Goal: Transaction & Acquisition: Purchase product/service

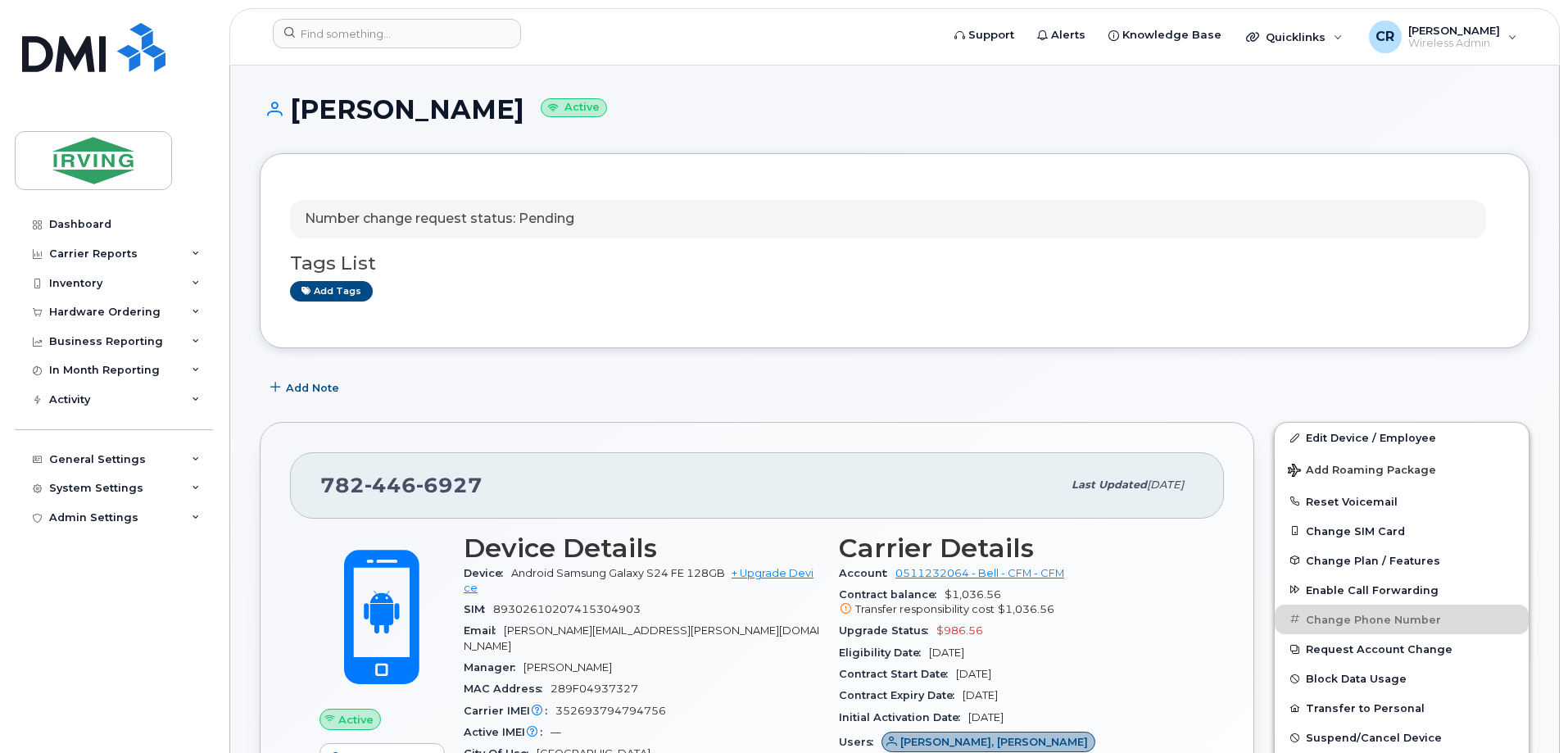
scroll to position [2399, 0]
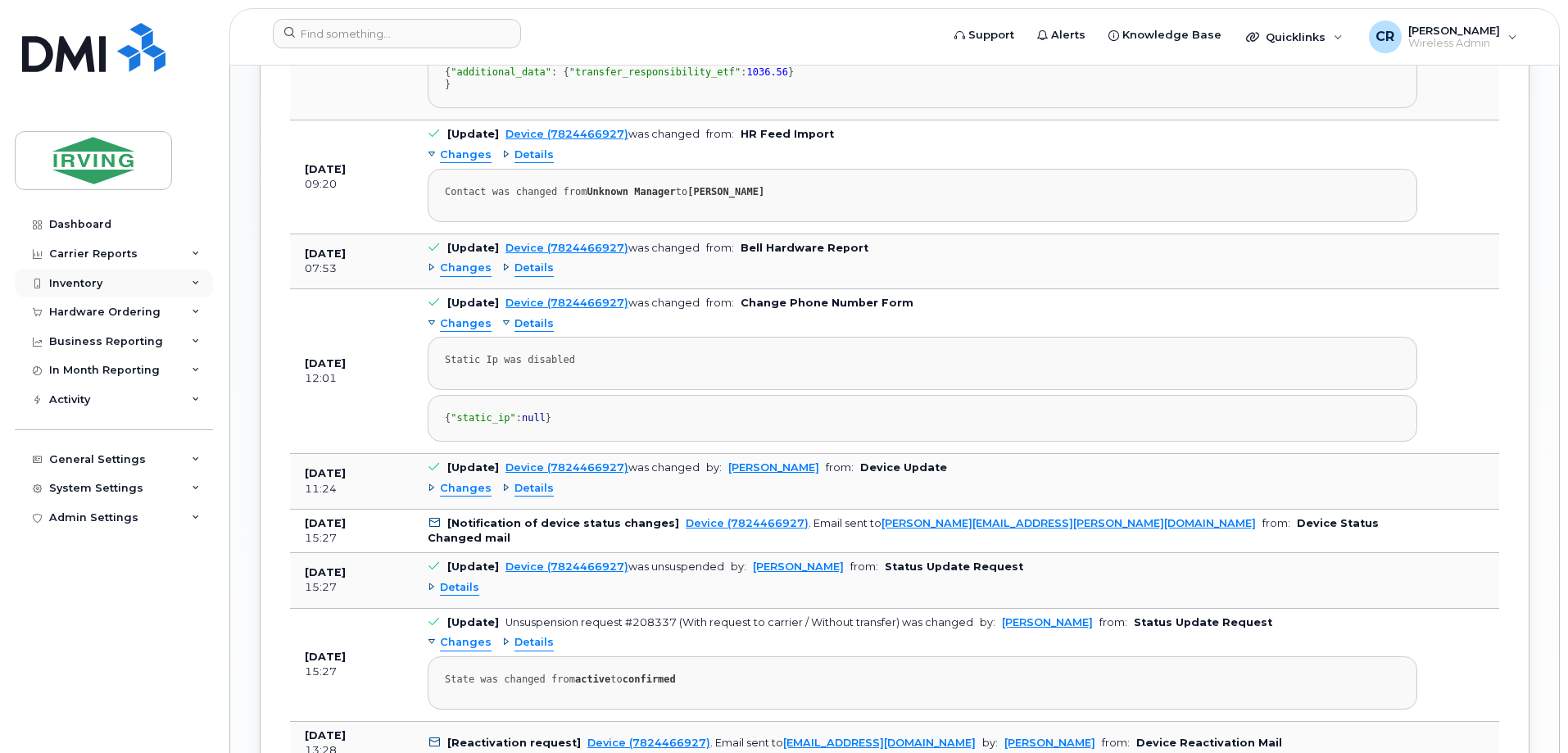
click at [70, 277] on div "Inventory" at bounding box center [76, 283] width 53 height 13
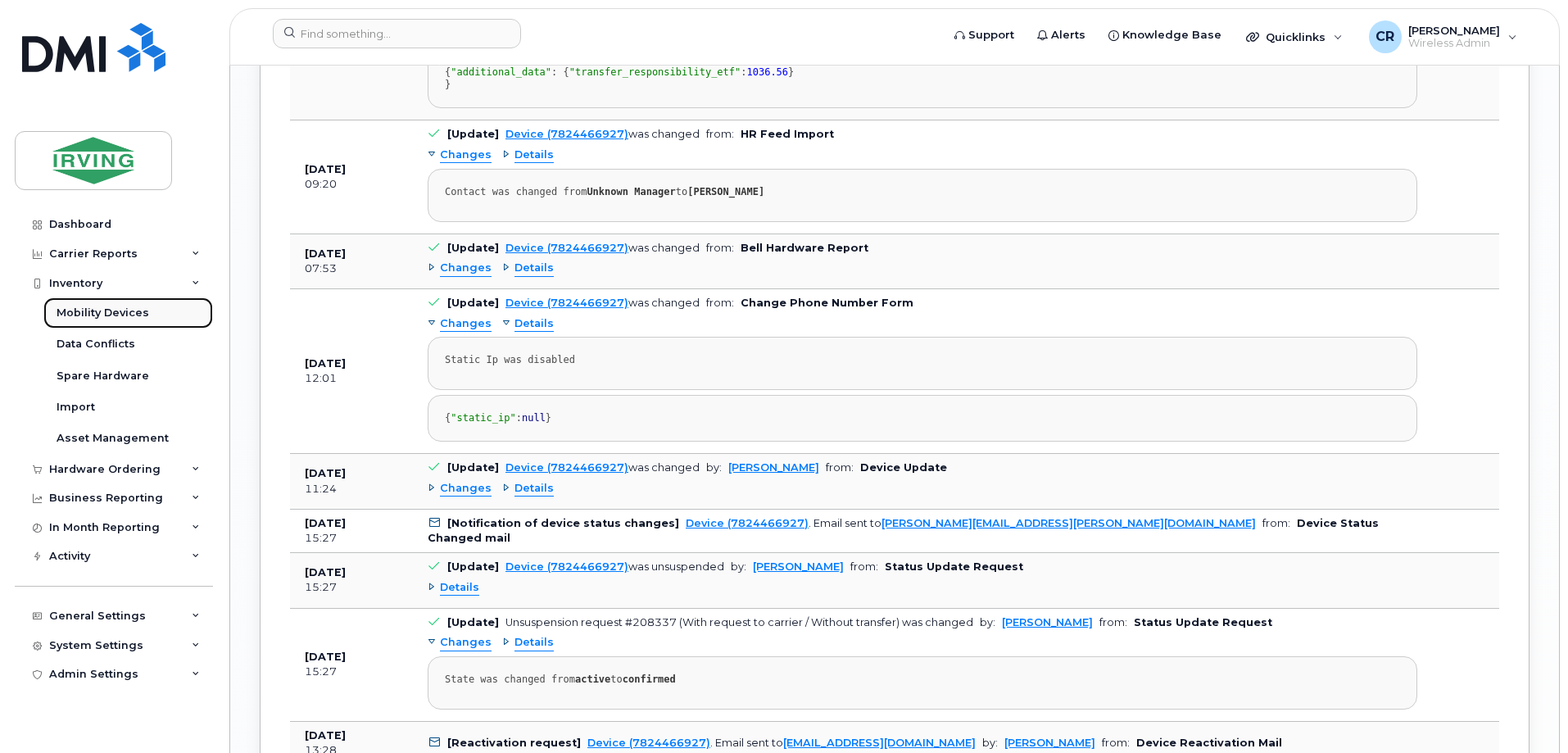
click at [99, 312] on div "Mobility Devices" at bounding box center [102, 312] width 93 height 14
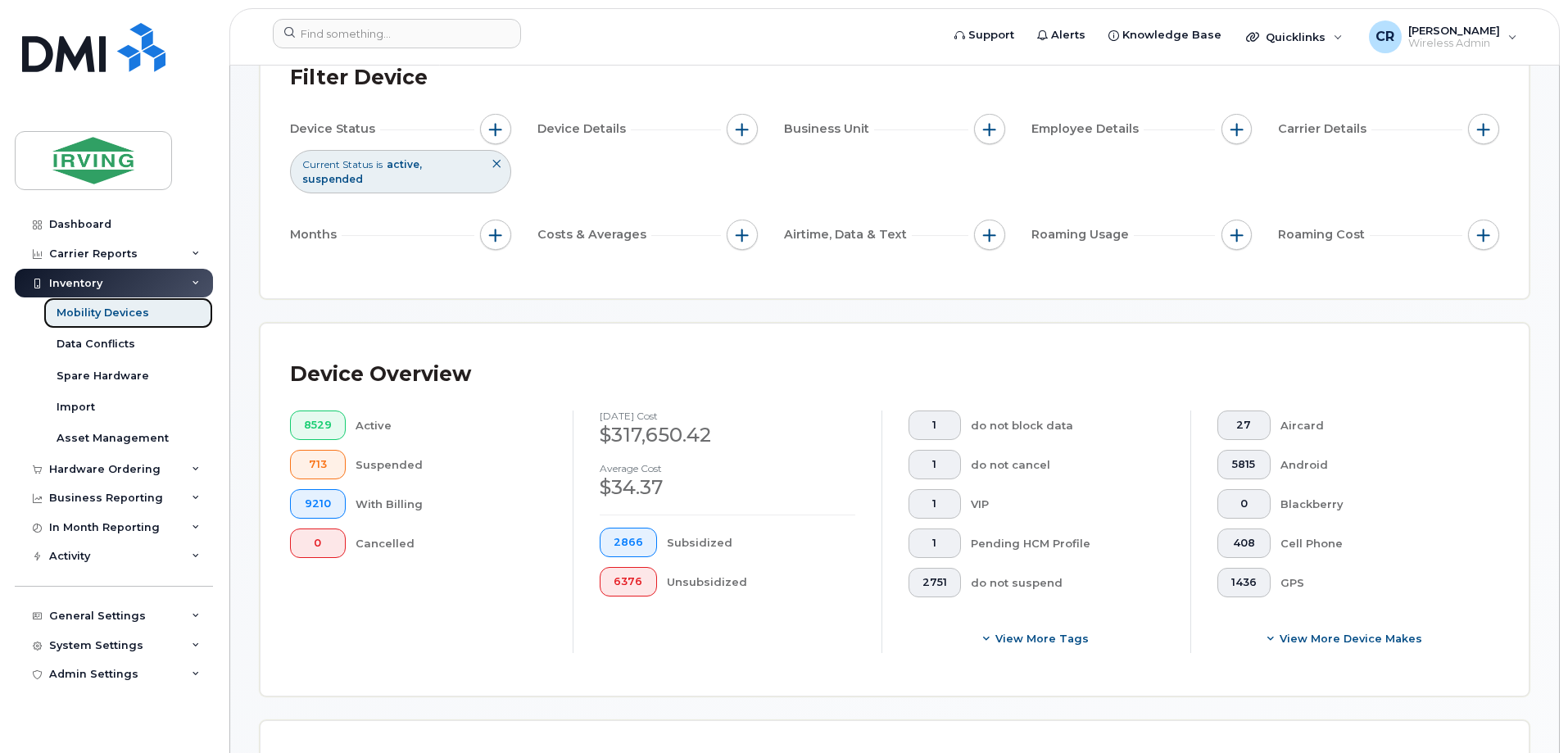
scroll to position [246, 0]
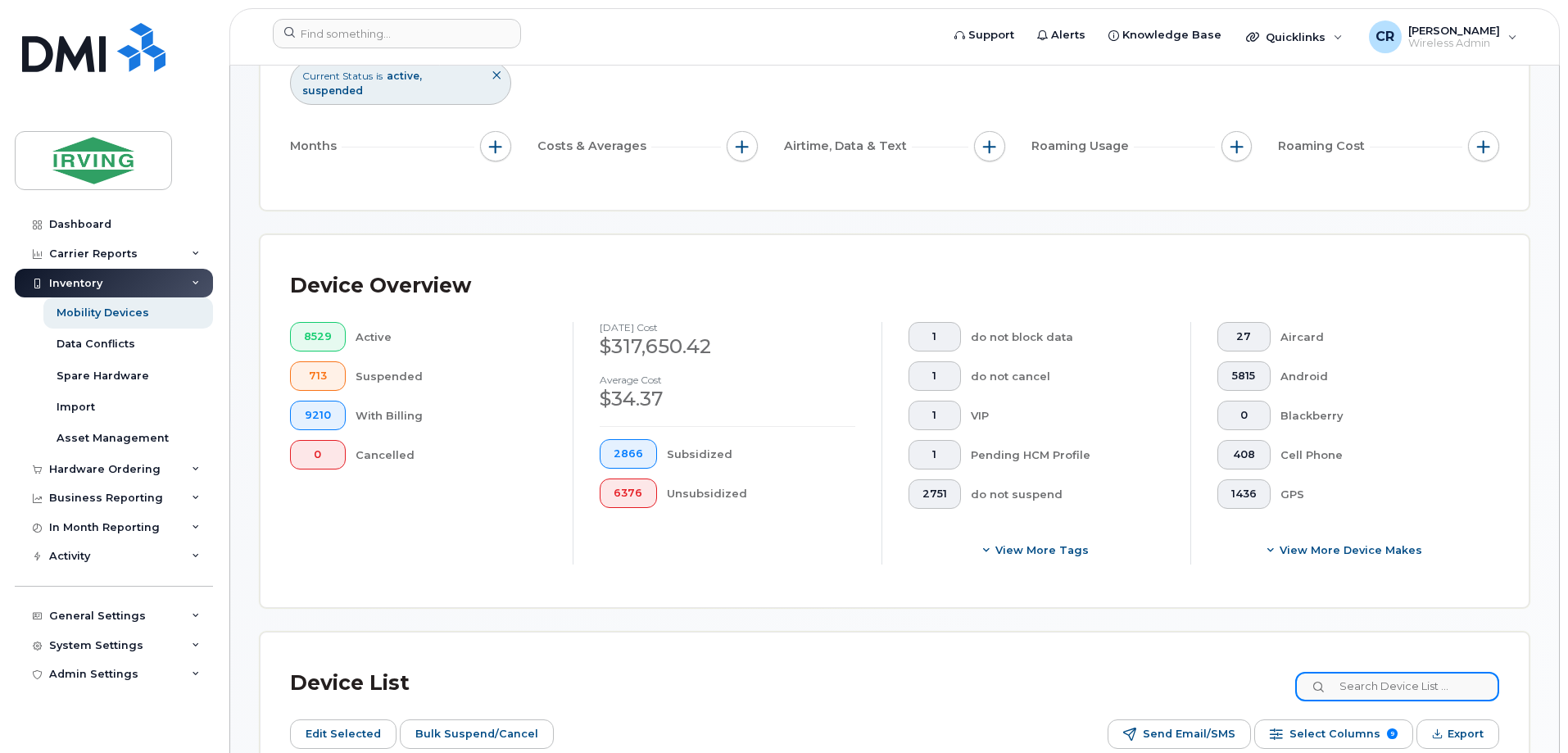
click at [1374, 672] on input at bounding box center [1397, 686] width 204 height 30
type input "5062714186"
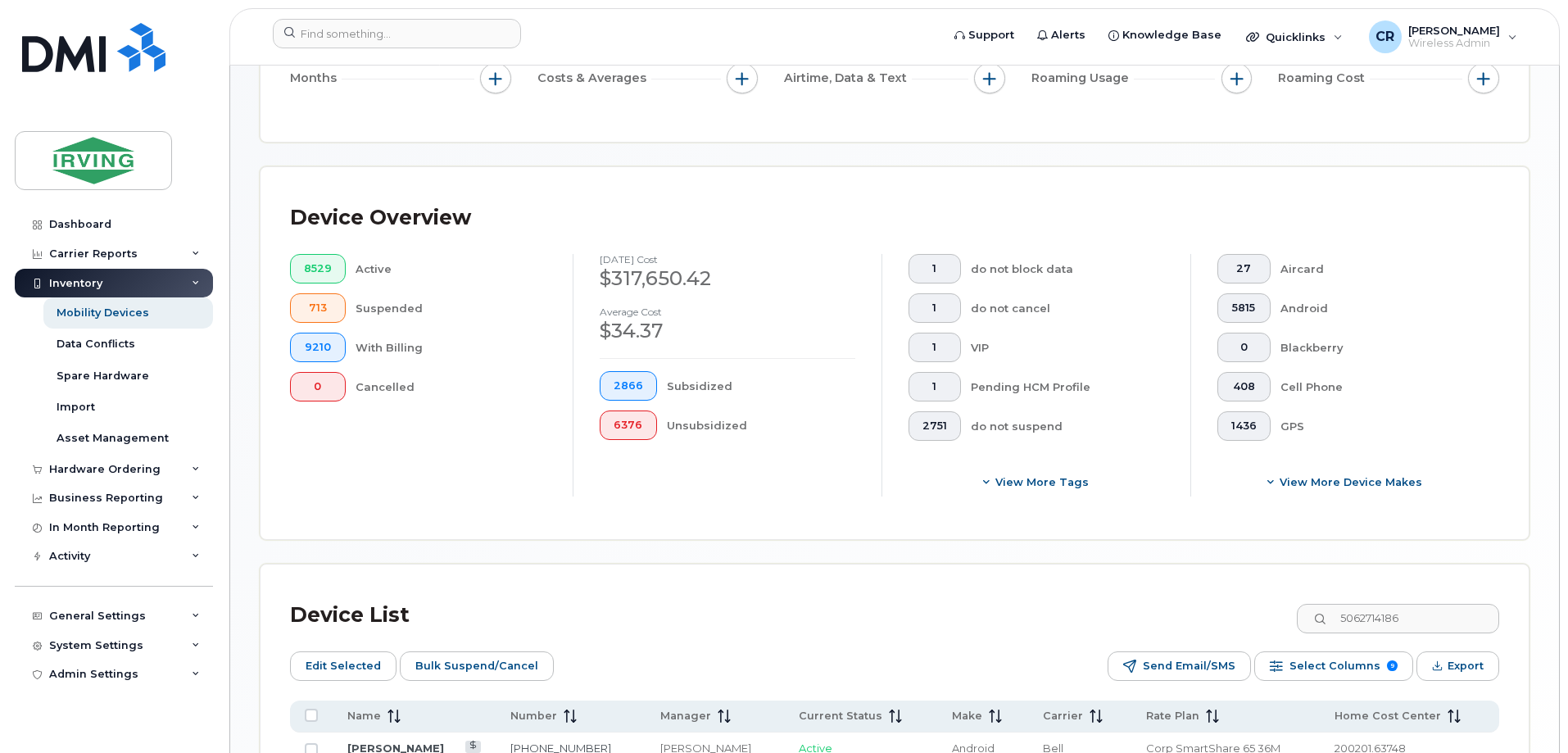
scroll to position [463, 0]
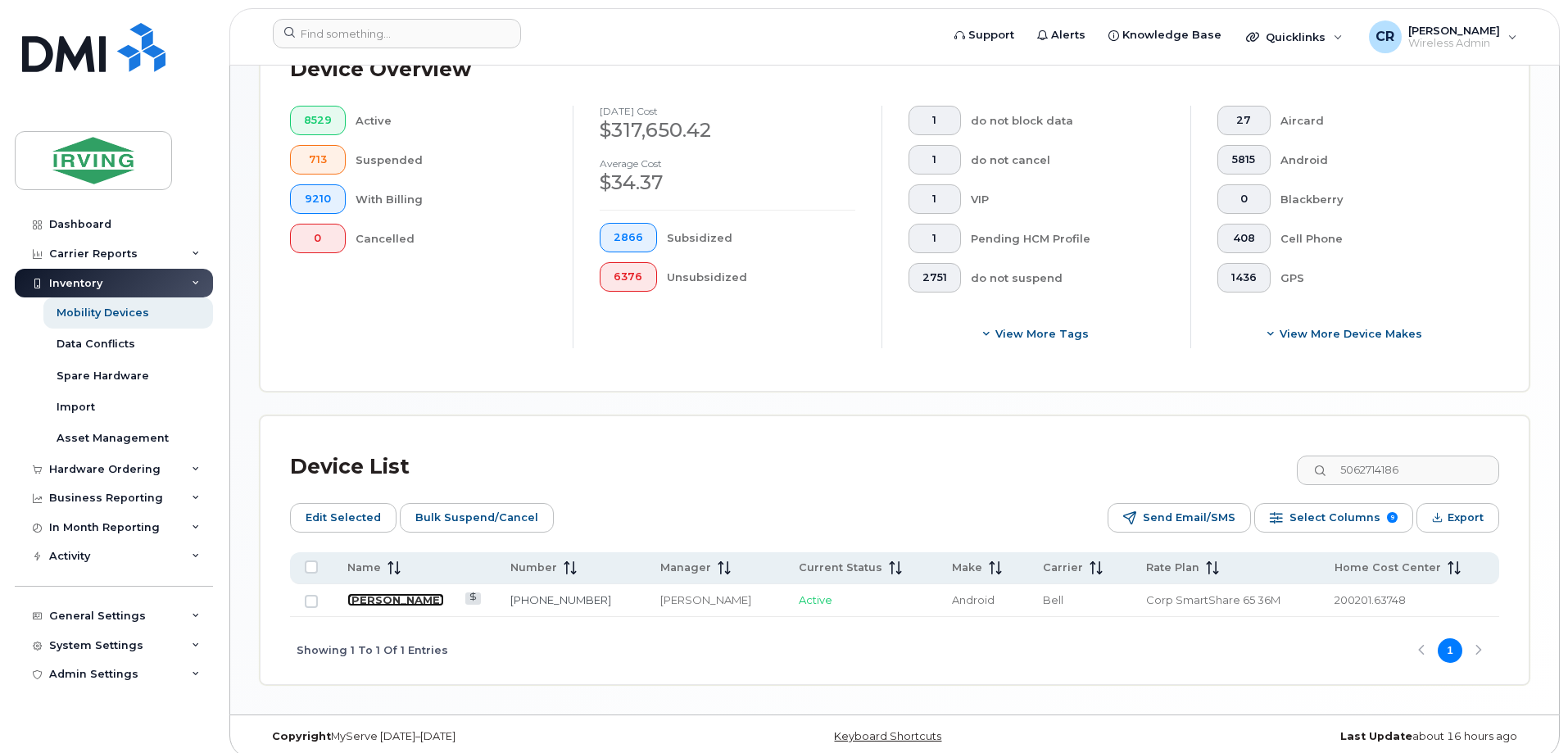
click at [382, 594] on link "[PERSON_NAME]" at bounding box center [395, 600] width 96 height 13
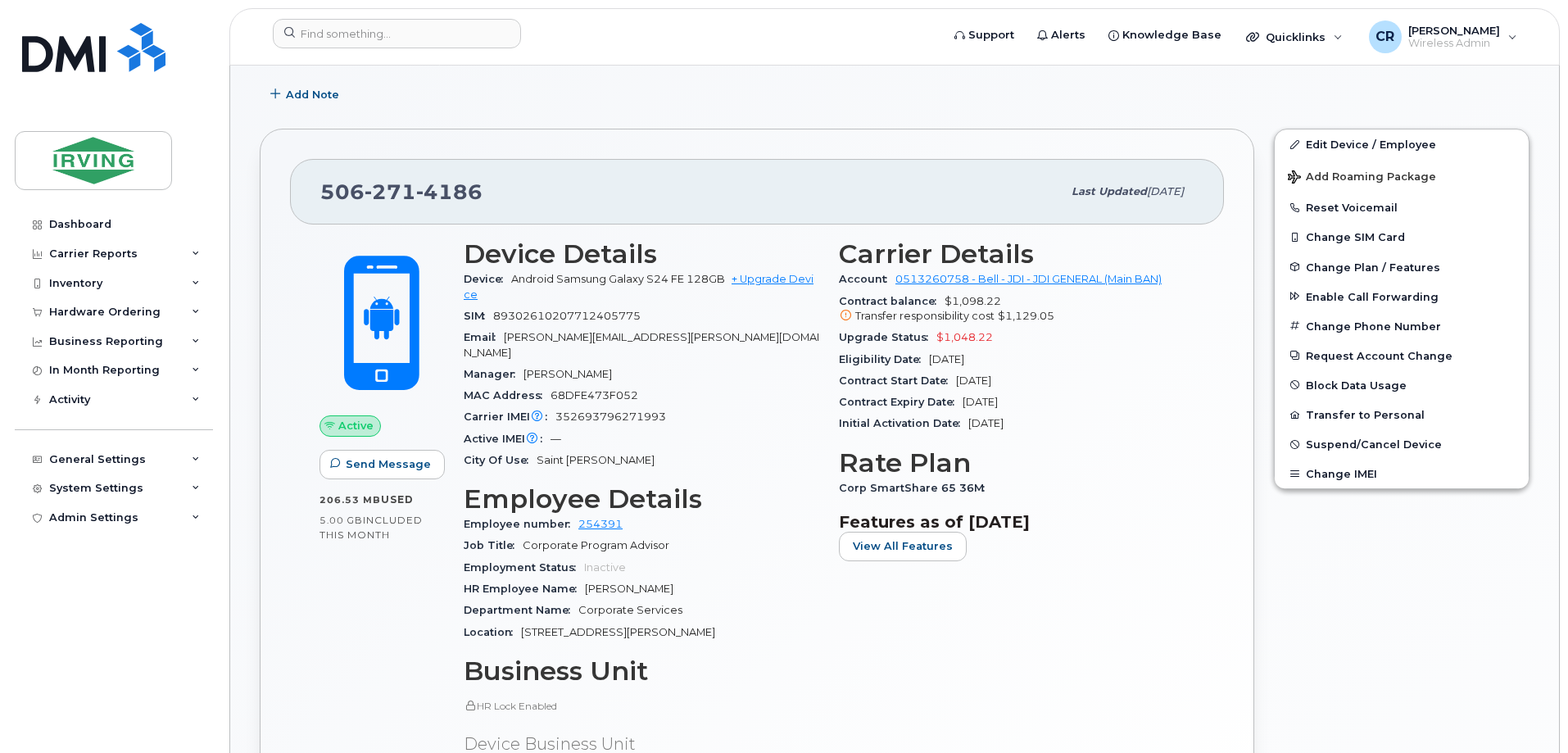
scroll to position [328, 0]
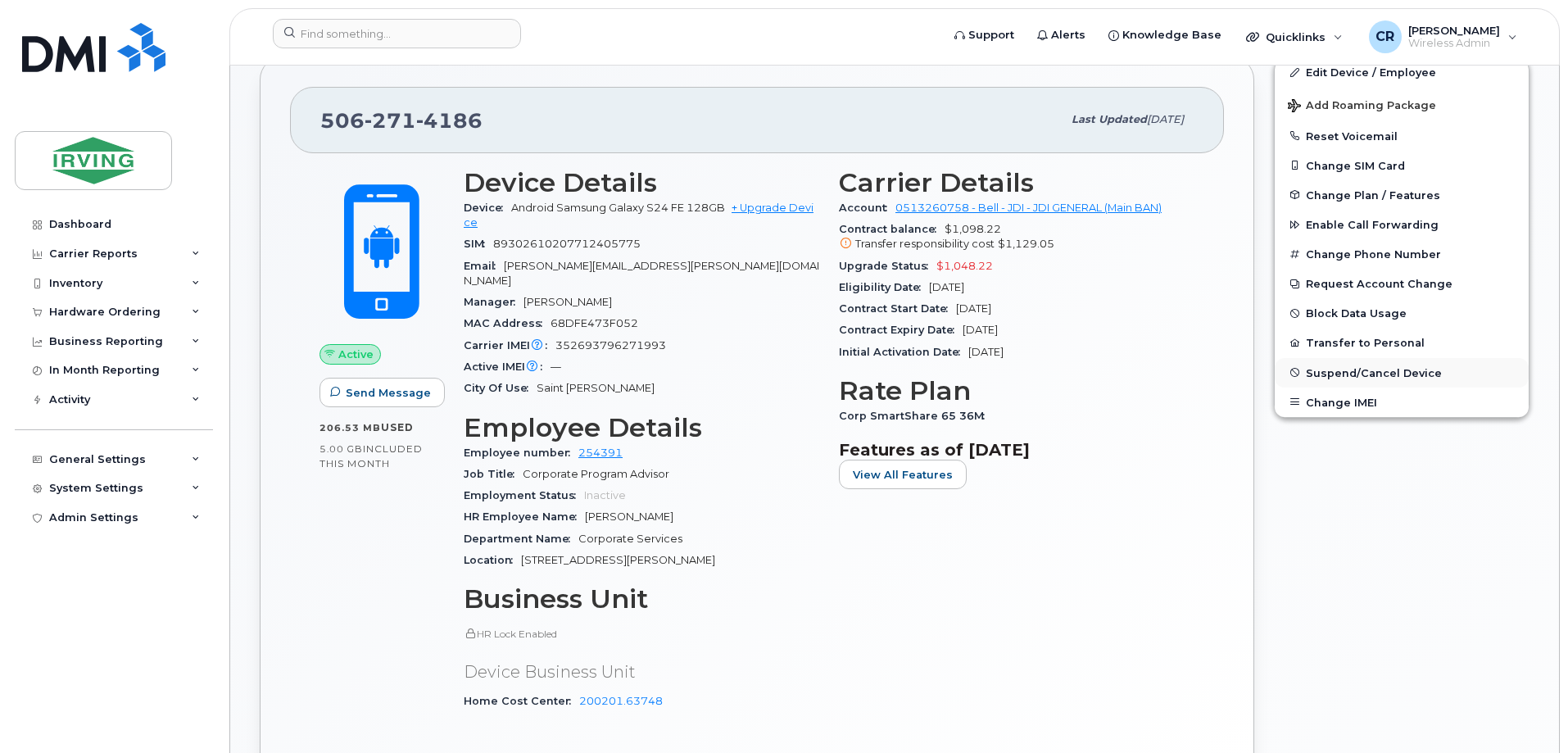
click at [1334, 368] on span "Suspend/Cancel Device" at bounding box center [1373, 372] width 136 height 12
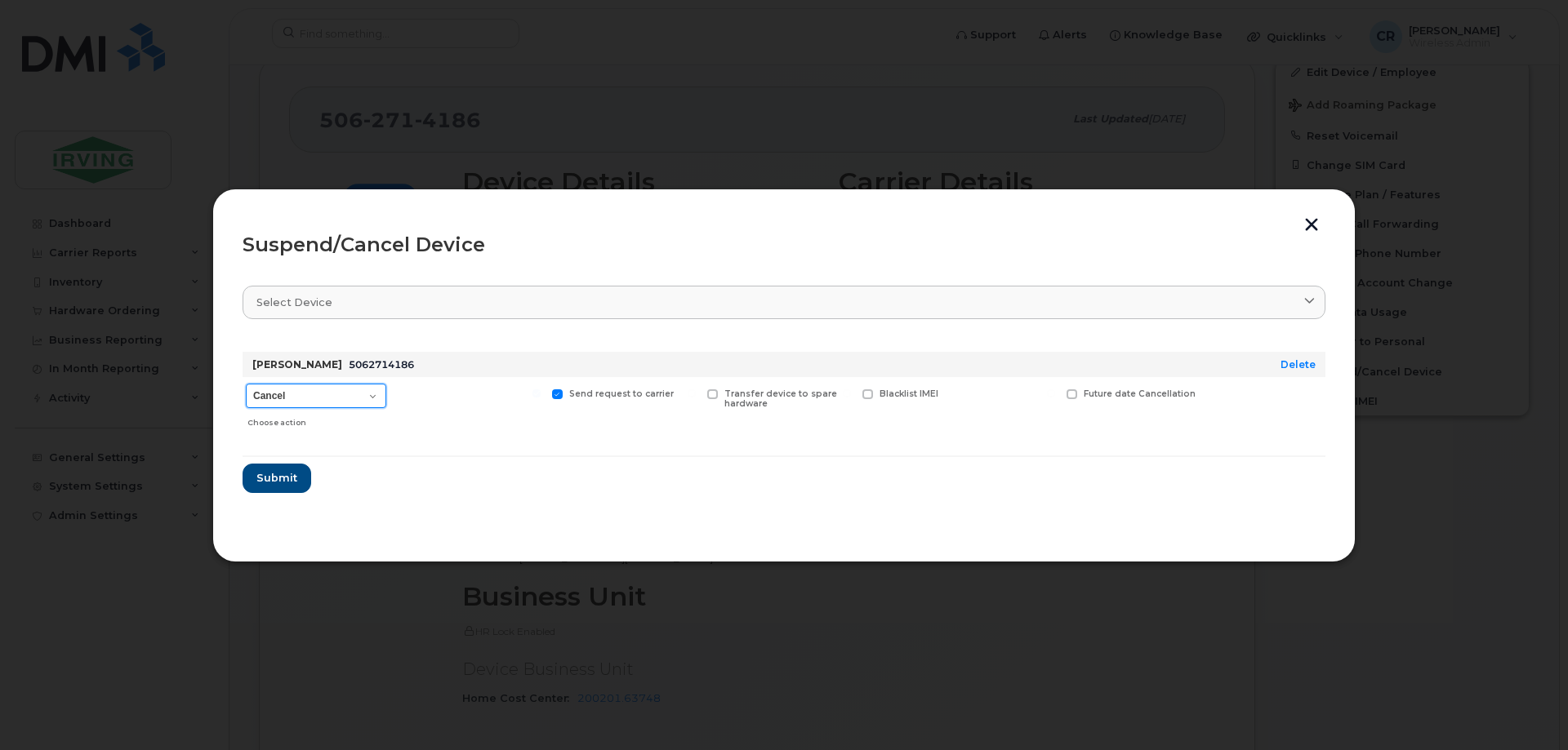
click at [372, 397] on select "Cancel Suspend - Extend Suspension Suspend - Reduced Rate Suspend - Full Rate S…" at bounding box center [317, 396] width 141 height 25
select select "[object Object]"
click at [246, 384] on select "Cancel Suspend - Extend Suspension Suspend - Reduced Rate Suspend - Full Rate S…" at bounding box center [317, 396] width 141 height 25
click at [269, 482] on span "Submit" at bounding box center [276, 478] width 41 height 15
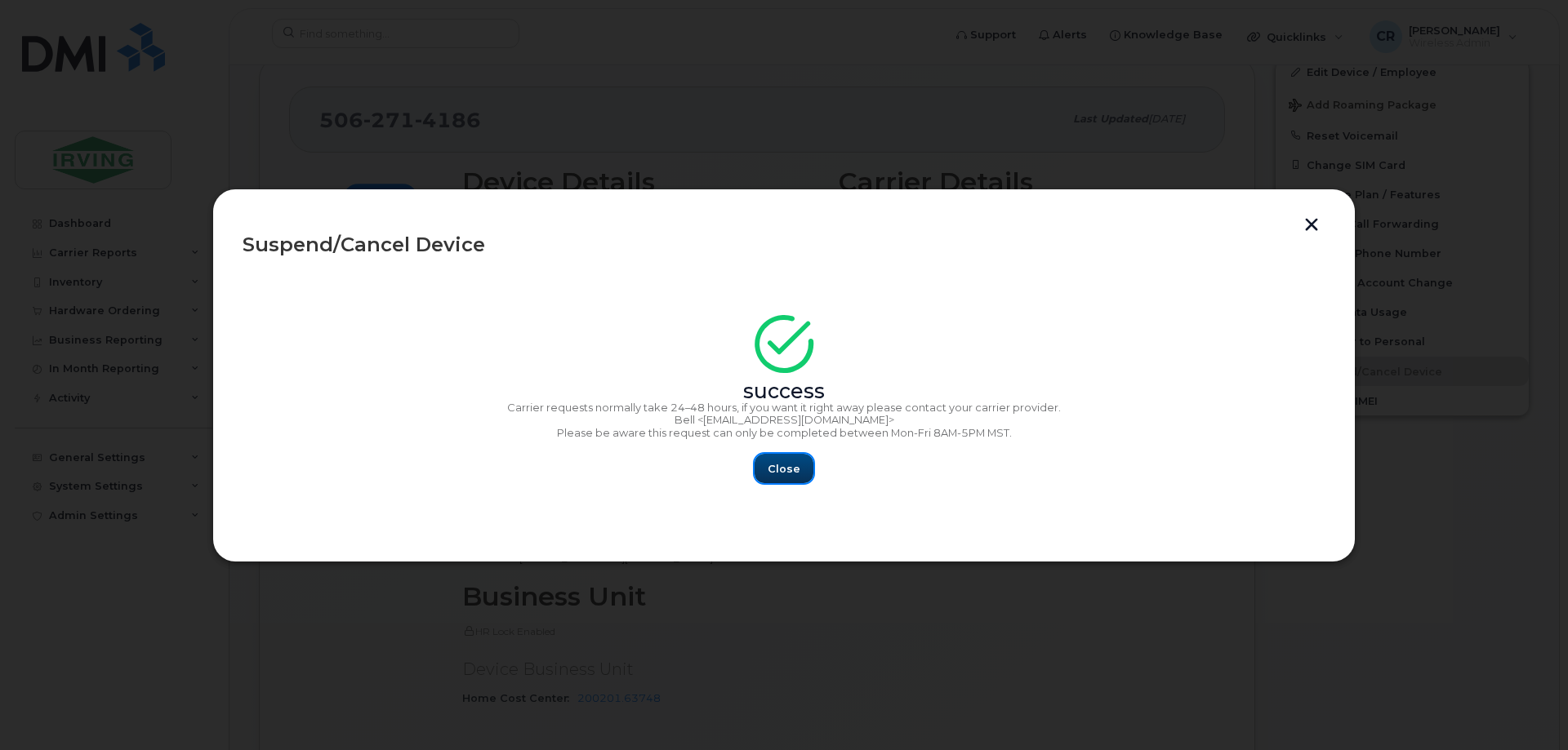
click at [773, 467] on span "Close" at bounding box center [784, 469] width 32 height 15
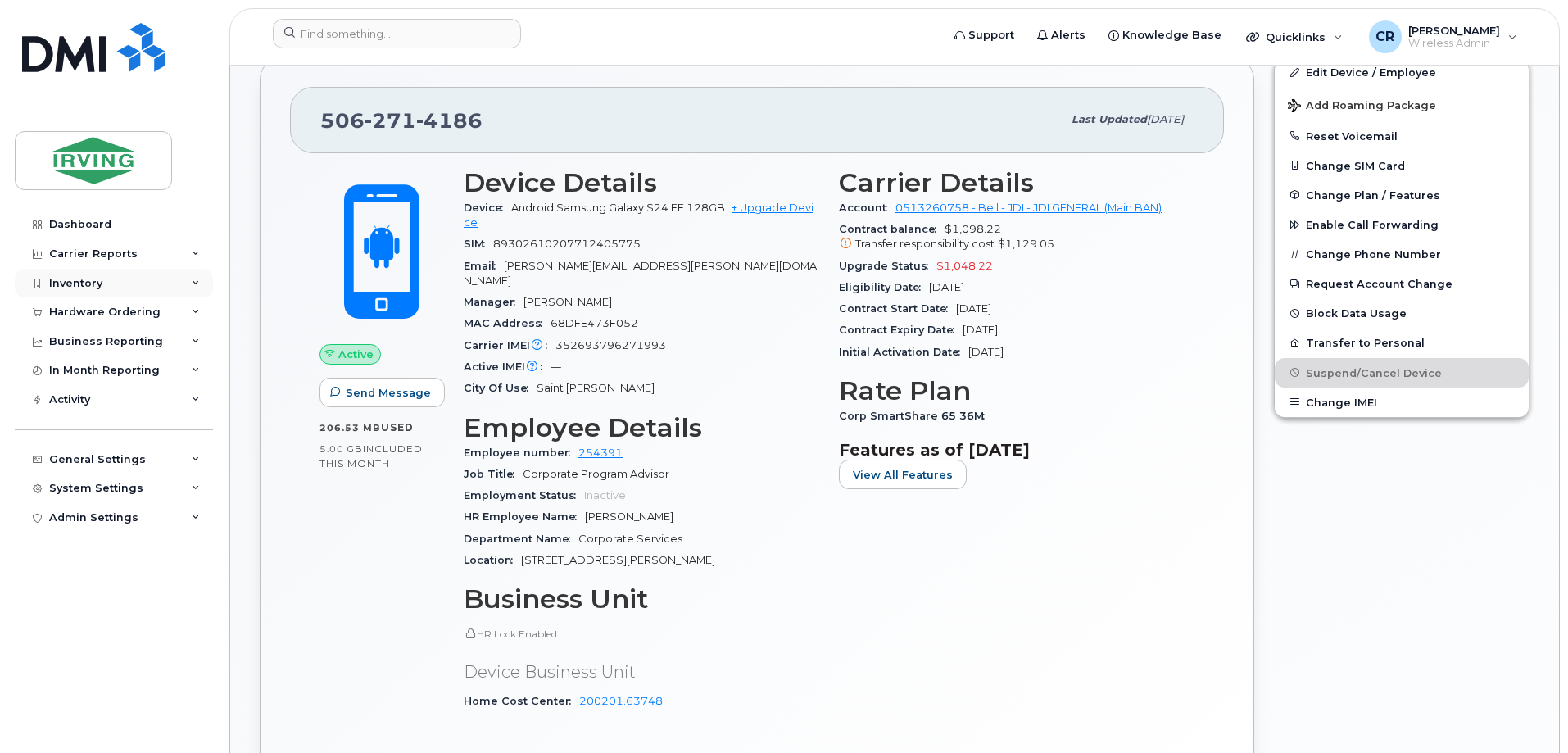
click at [54, 288] on div "Inventory" at bounding box center [76, 283] width 53 height 13
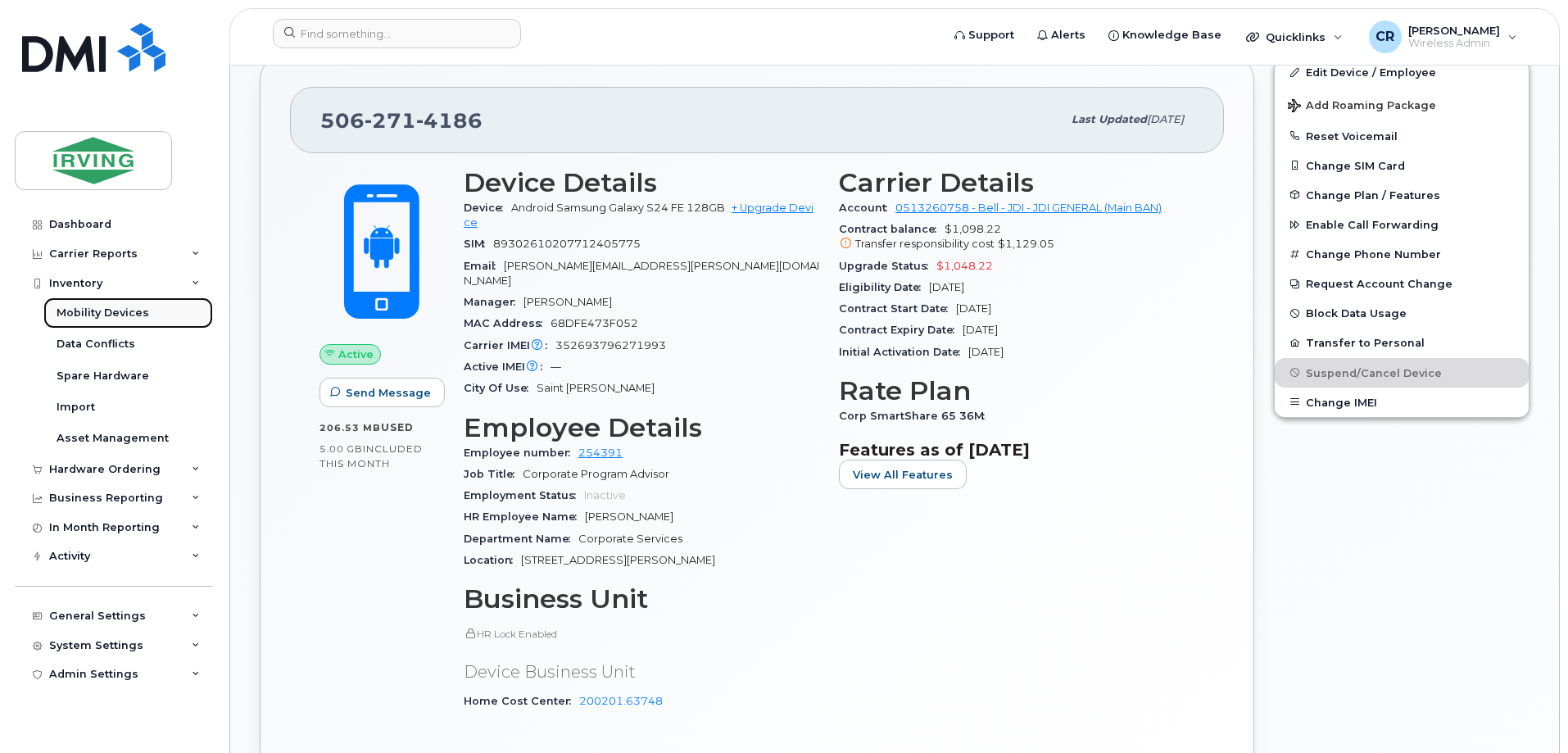
click at [78, 304] on link "Mobility Devices" at bounding box center [129, 313] width 170 height 31
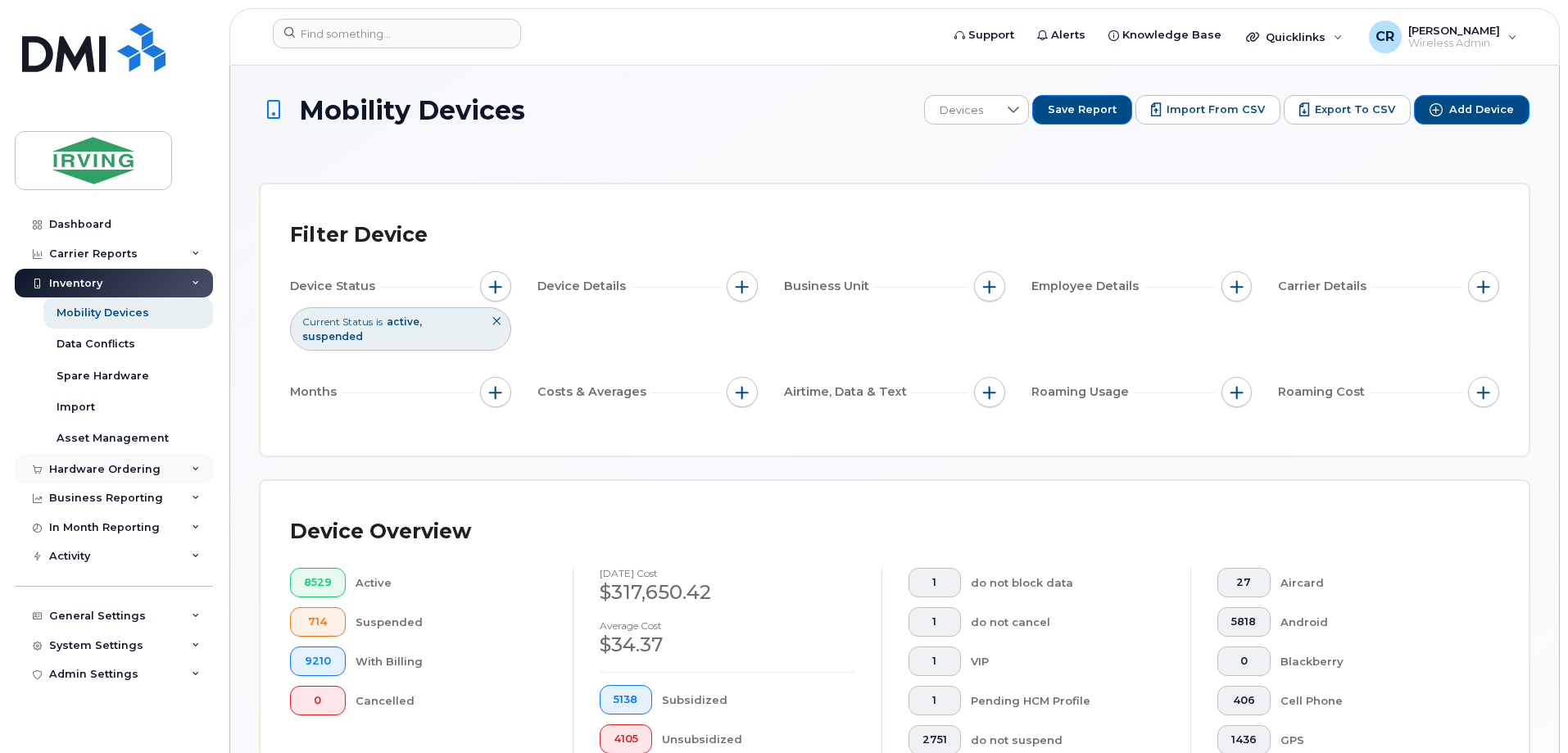
click at [94, 464] on div "Hardware Ordering" at bounding box center [105, 470] width 112 height 13
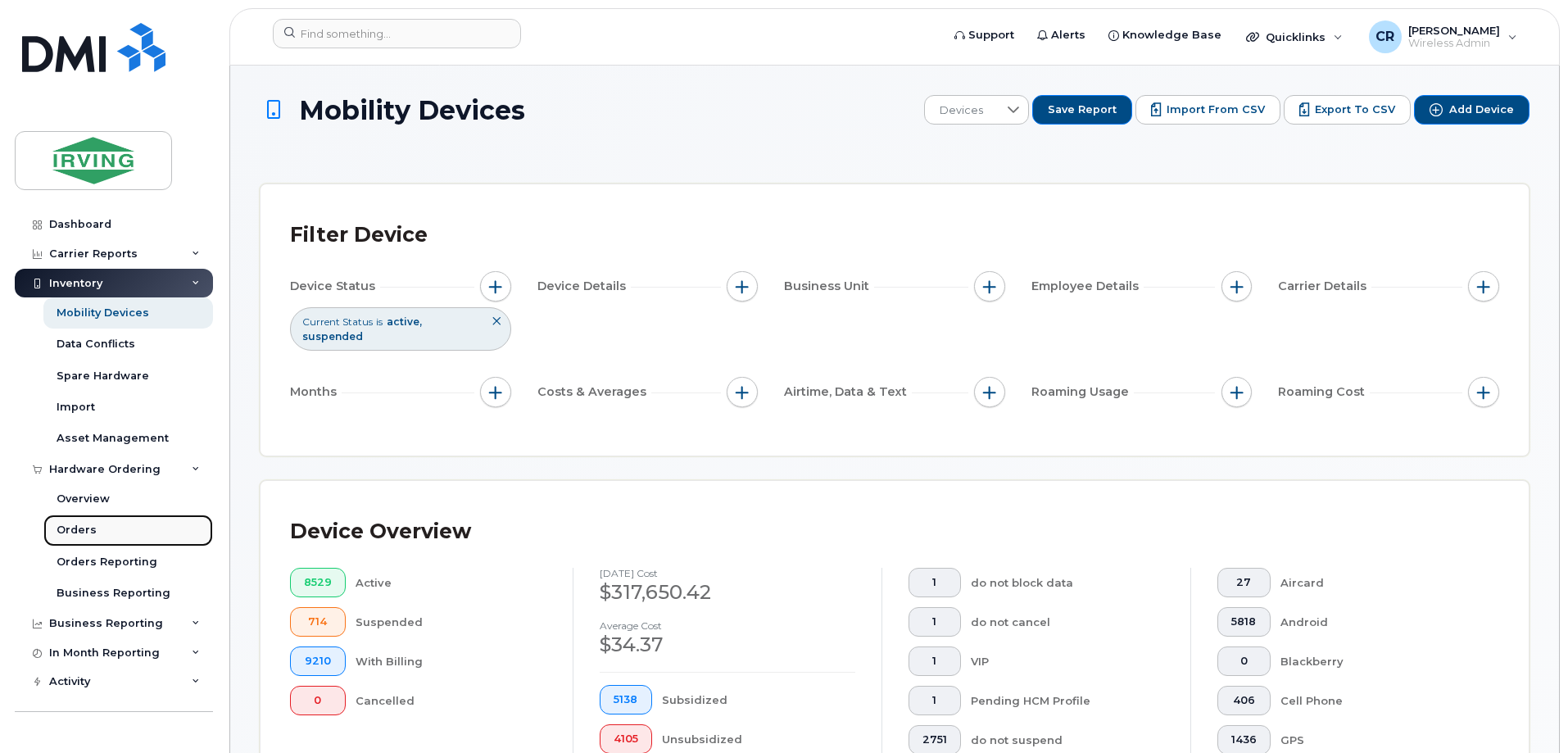
click at [73, 531] on div "Orders" at bounding box center [76, 530] width 40 height 14
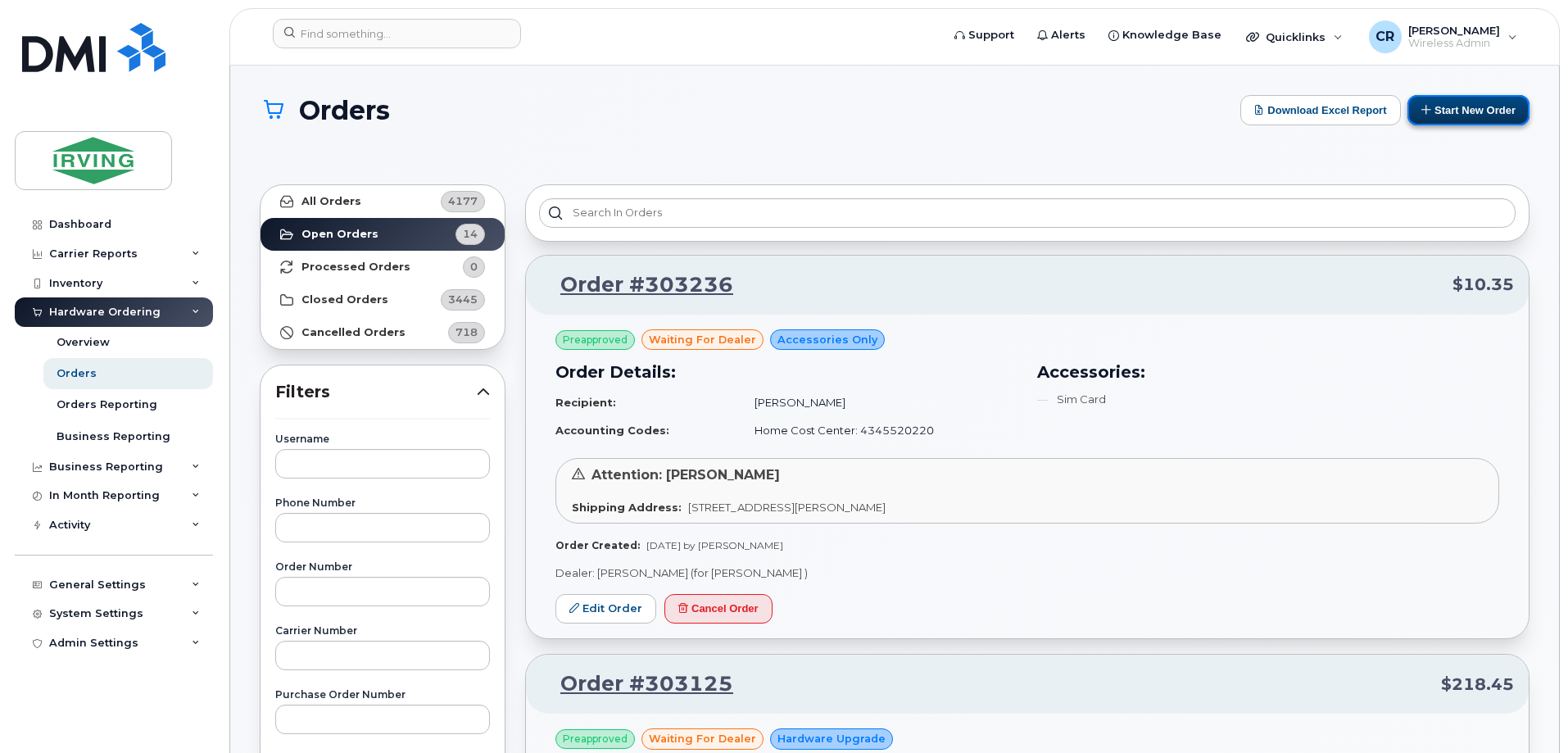
click at [1450, 99] on button "Start New Order" at bounding box center [1469, 111] width 122 height 31
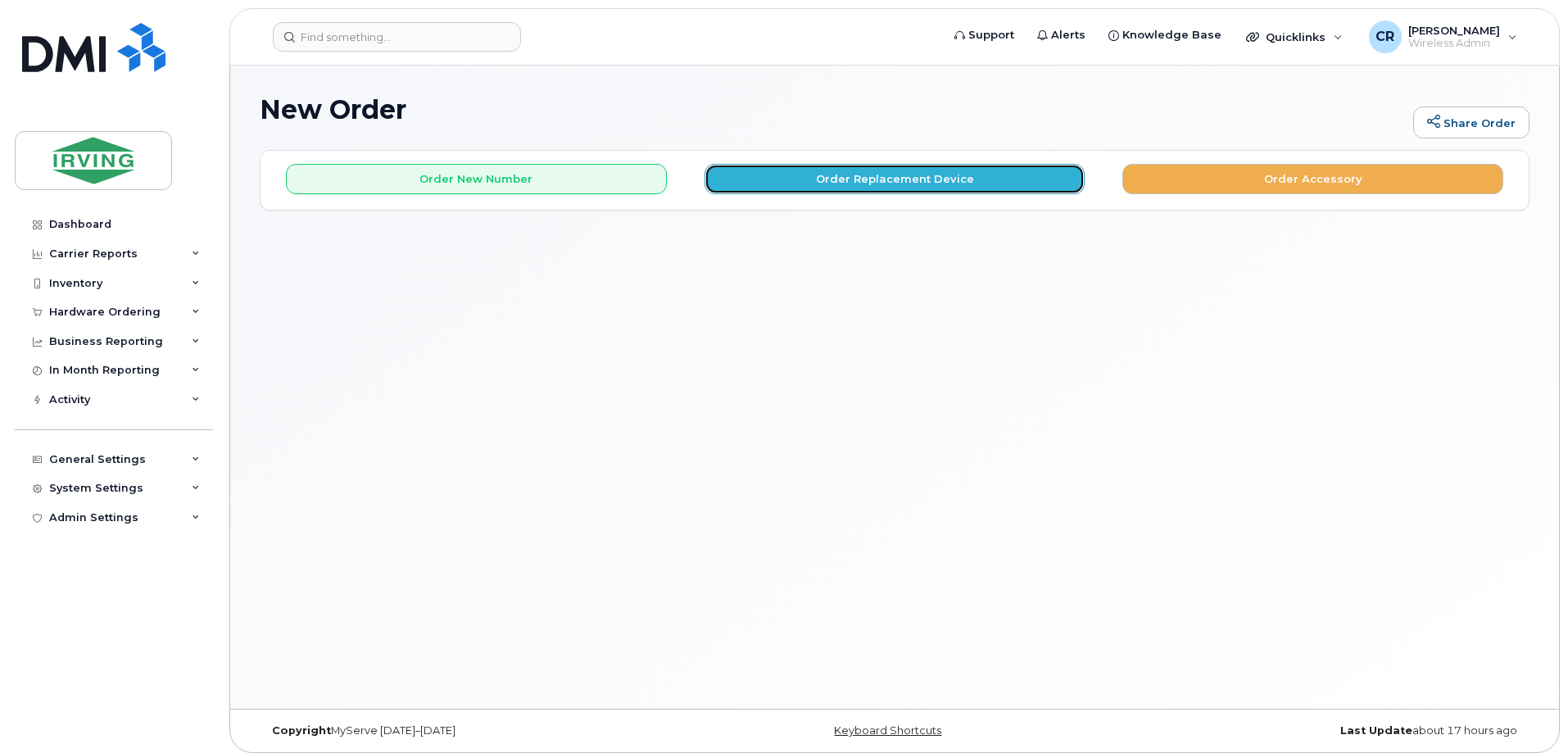
click at [899, 181] on button "Order Replacement Device" at bounding box center [895, 179] width 381 height 31
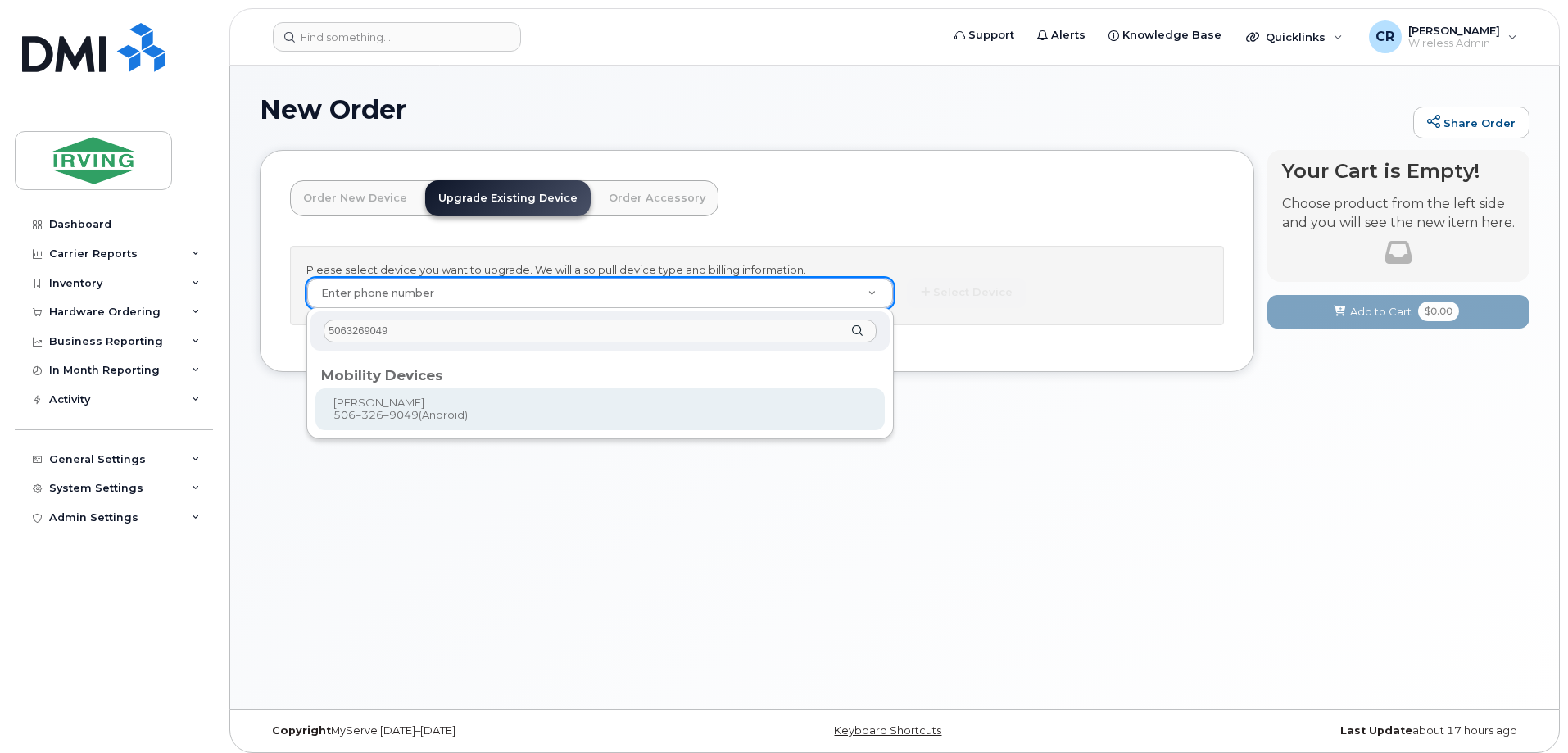
type input "5063269049"
type input "702769"
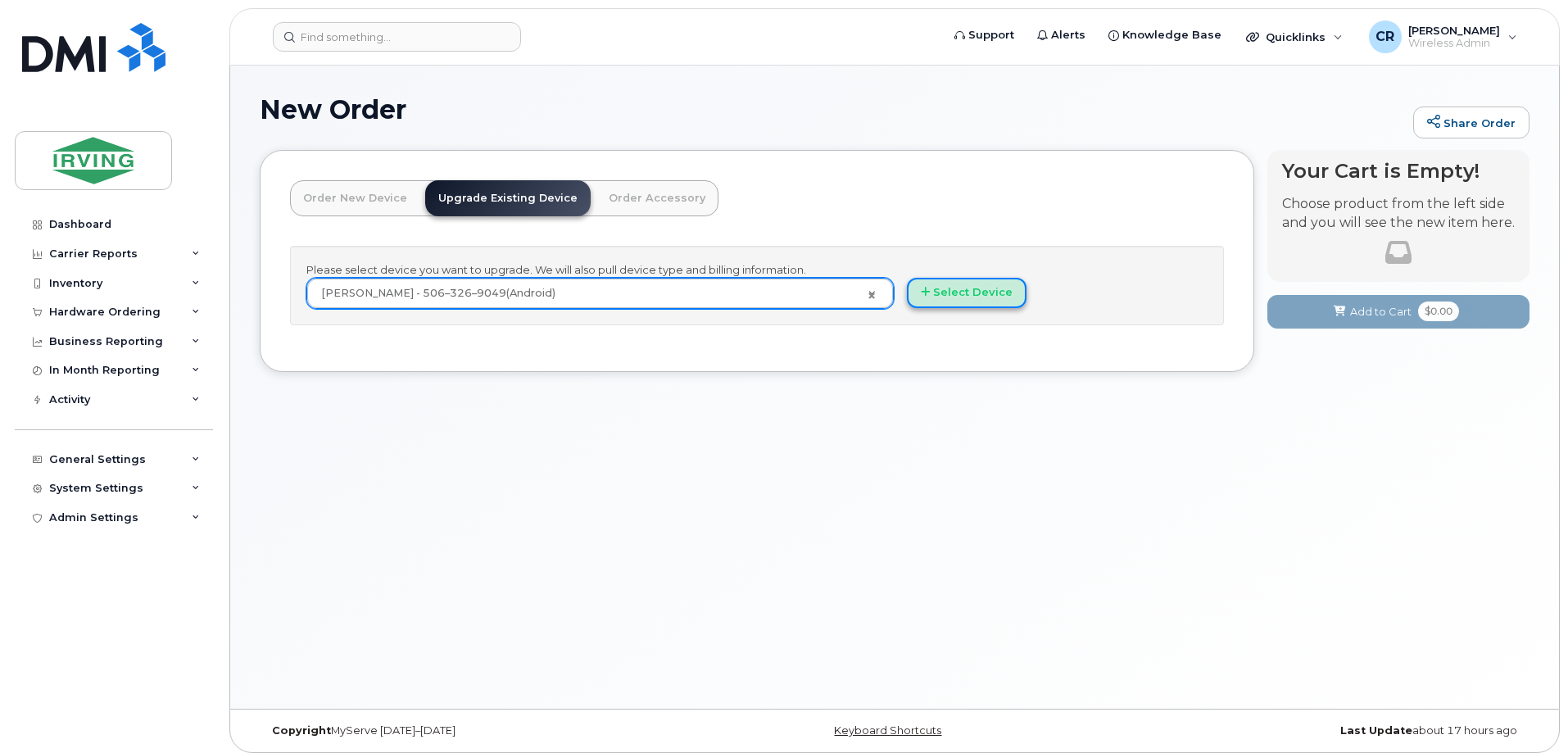
click at [991, 294] on button "Select Device" at bounding box center [966, 293] width 119 height 31
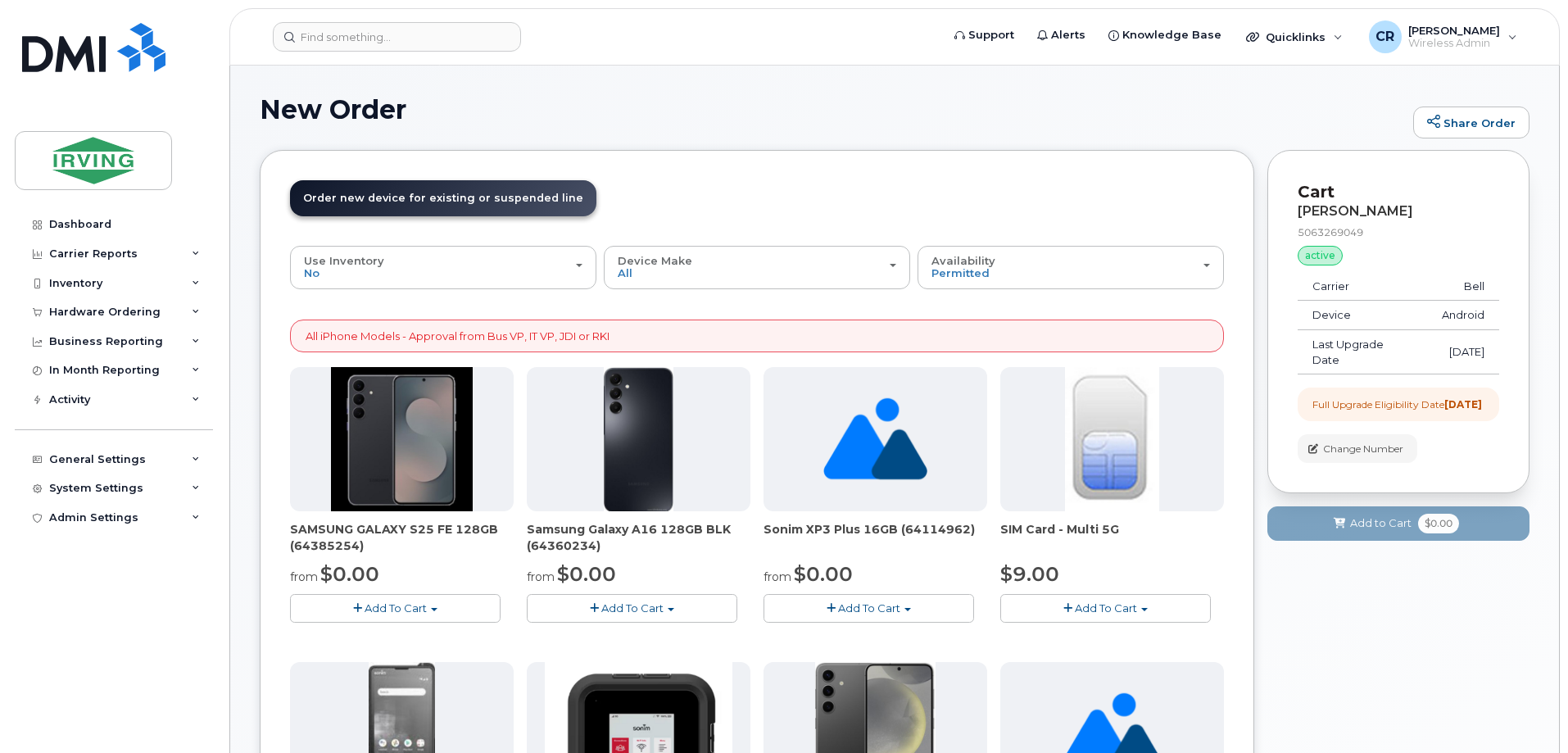
click at [408, 612] on span "Add To Cart" at bounding box center [395, 609] width 62 height 13
click at [405, 641] on link "$0.00 - 3 year term – Voice & Data(128gb)" at bounding box center [423, 638] width 258 height 20
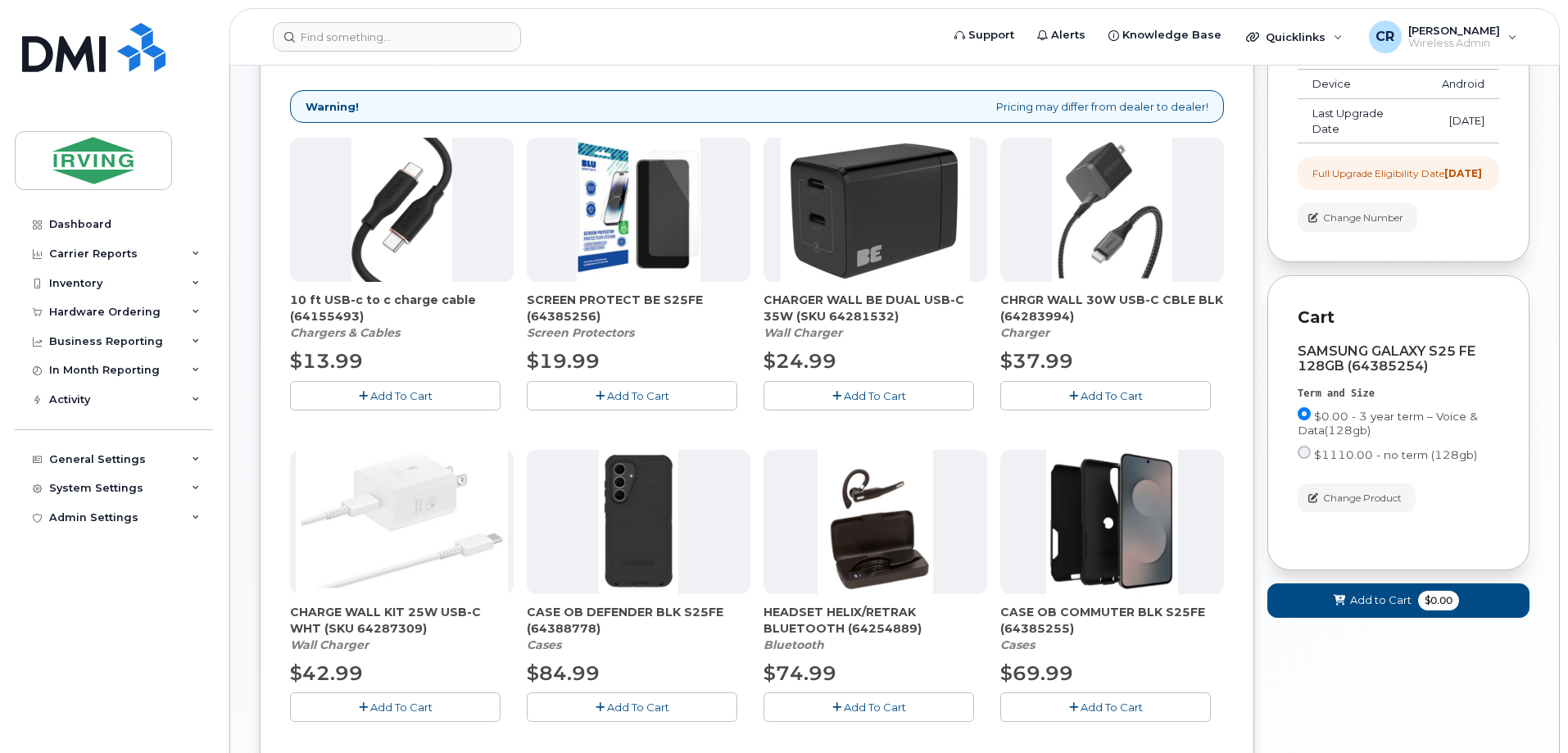
scroll to position [246, 0]
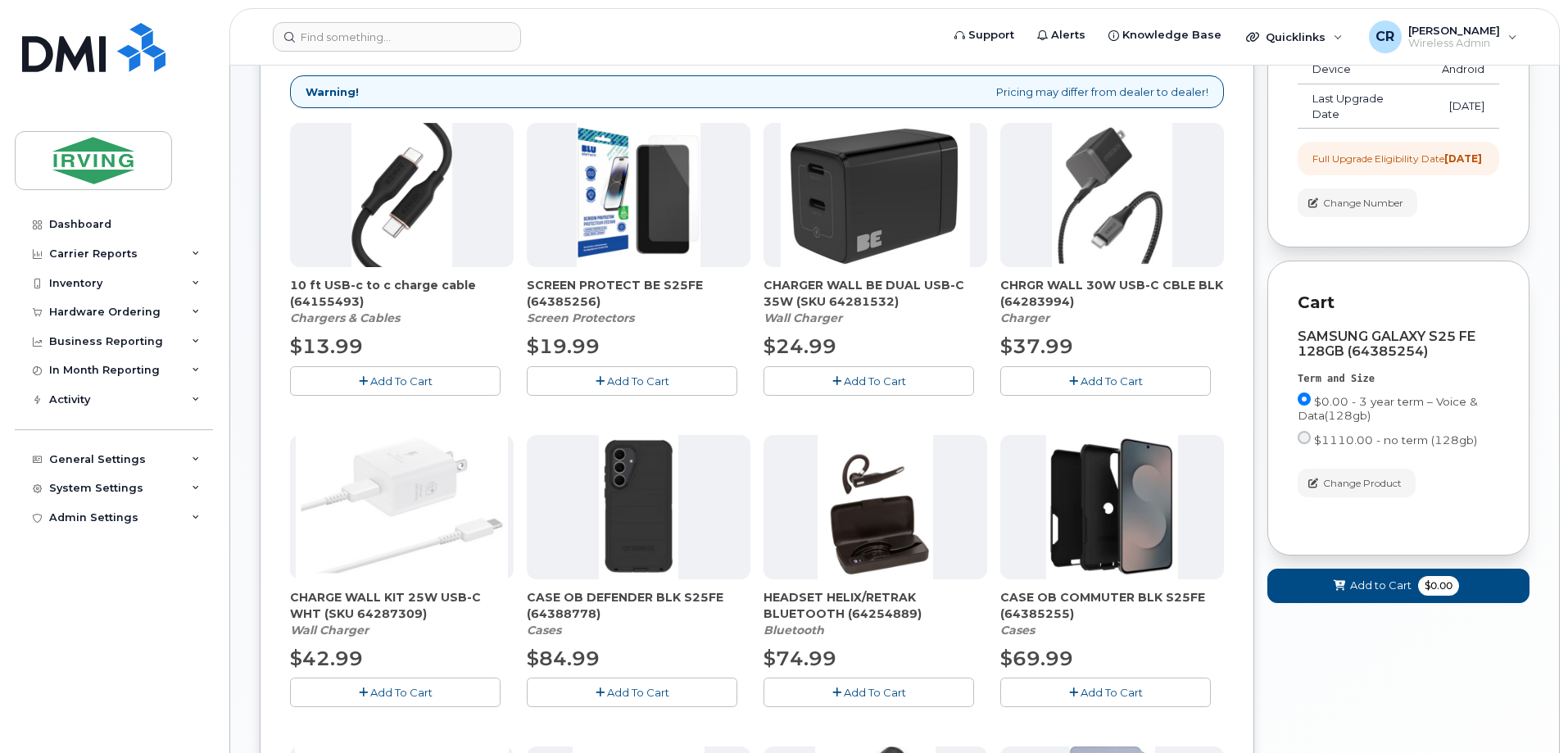
click at [859, 381] on span "Add To Cart" at bounding box center [875, 382] width 62 height 13
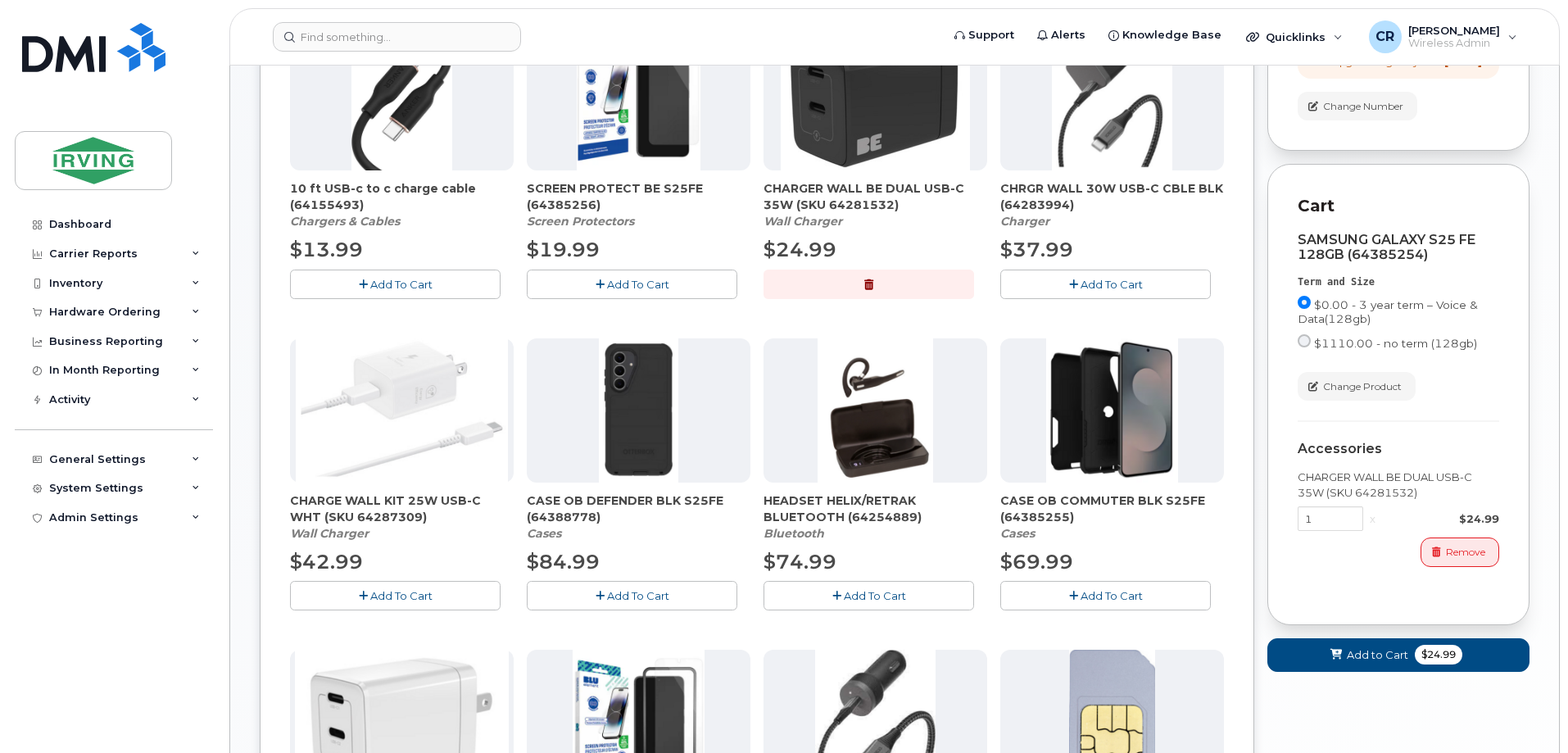
scroll to position [410, 0]
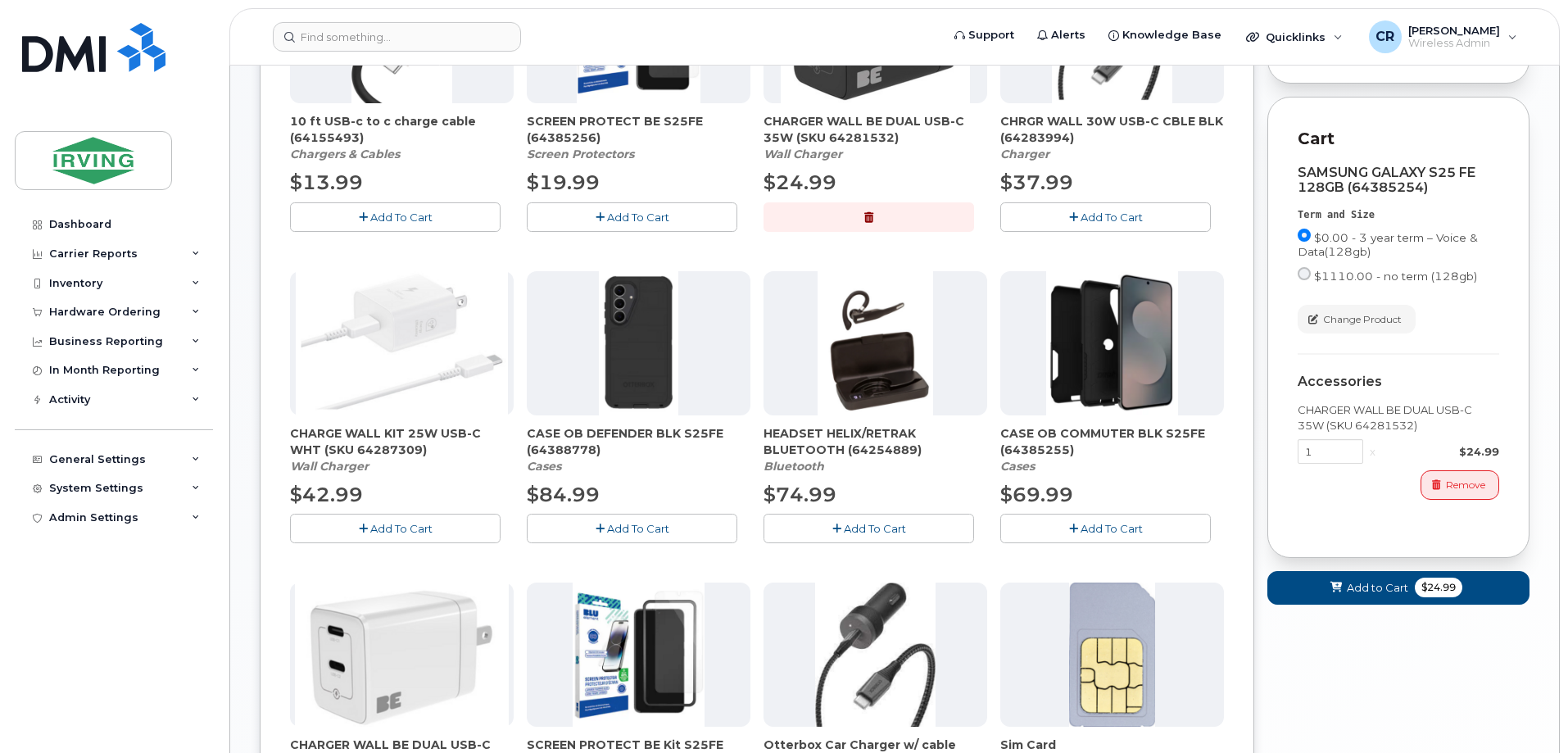
click at [628, 526] on span "Add To Cart" at bounding box center [638, 529] width 62 height 13
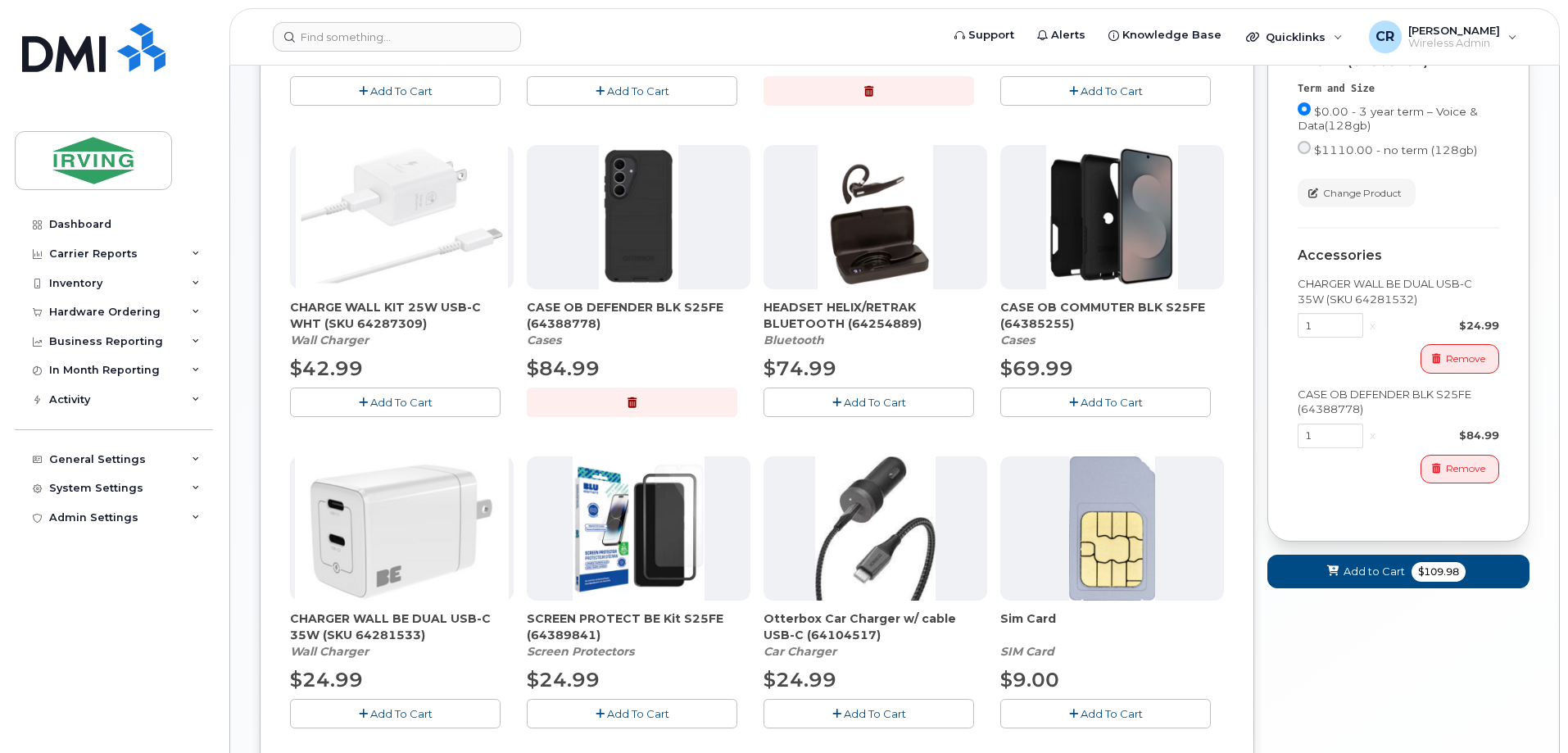
scroll to position [754, 0]
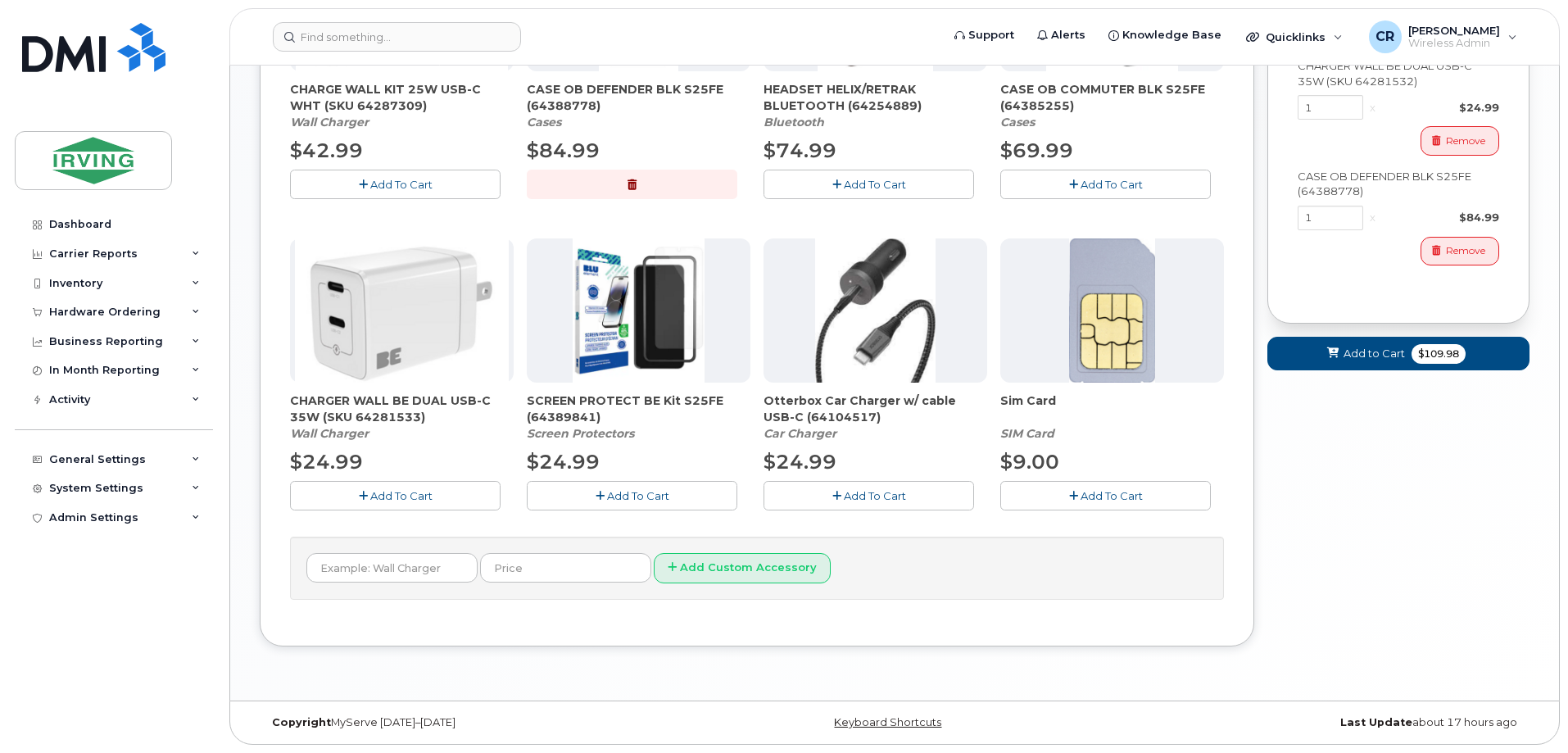
click at [617, 498] on span "Add To Cart" at bounding box center [638, 496] width 62 height 13
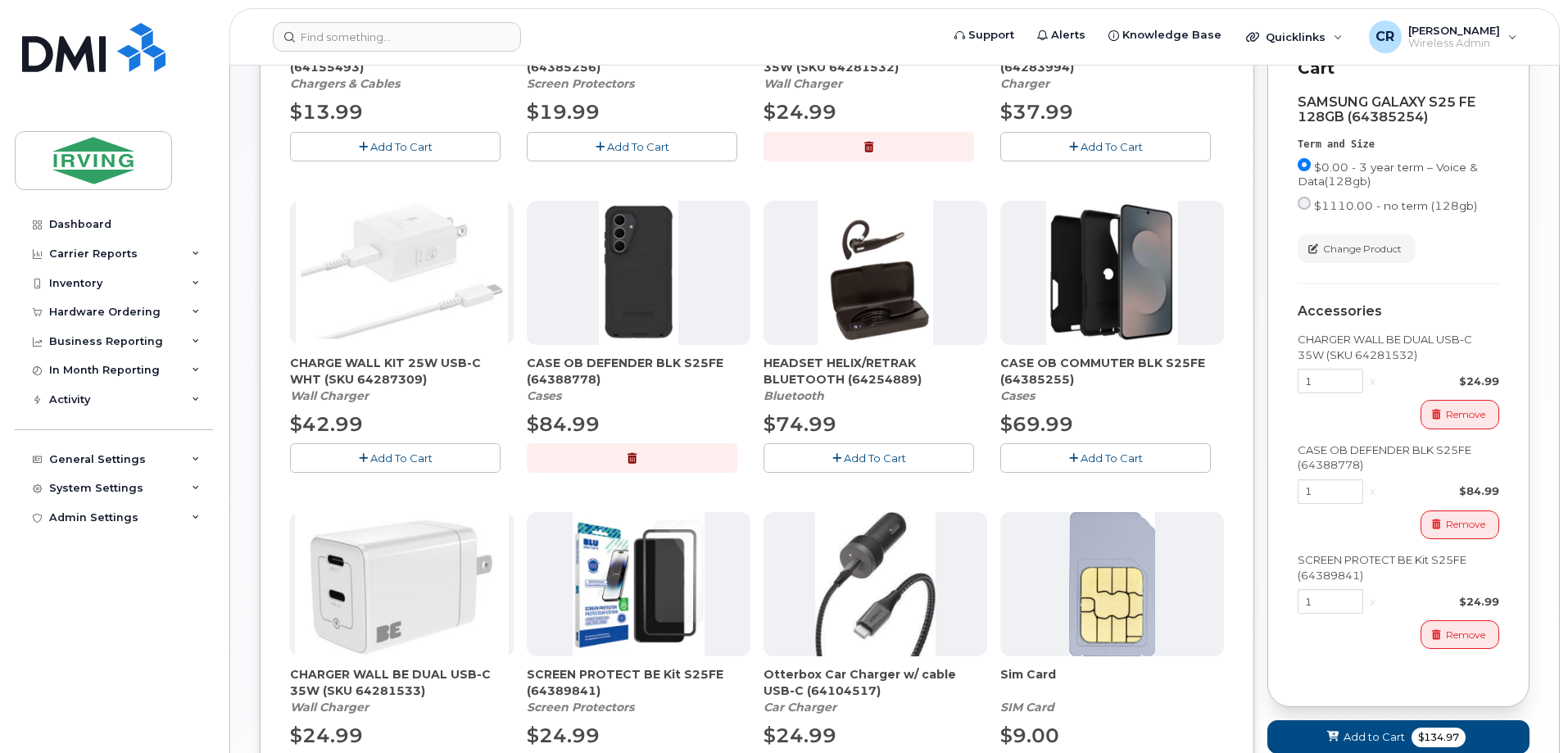
scroll to position [509, 0]
